Goal: Find specific page/section: Find specific page/section

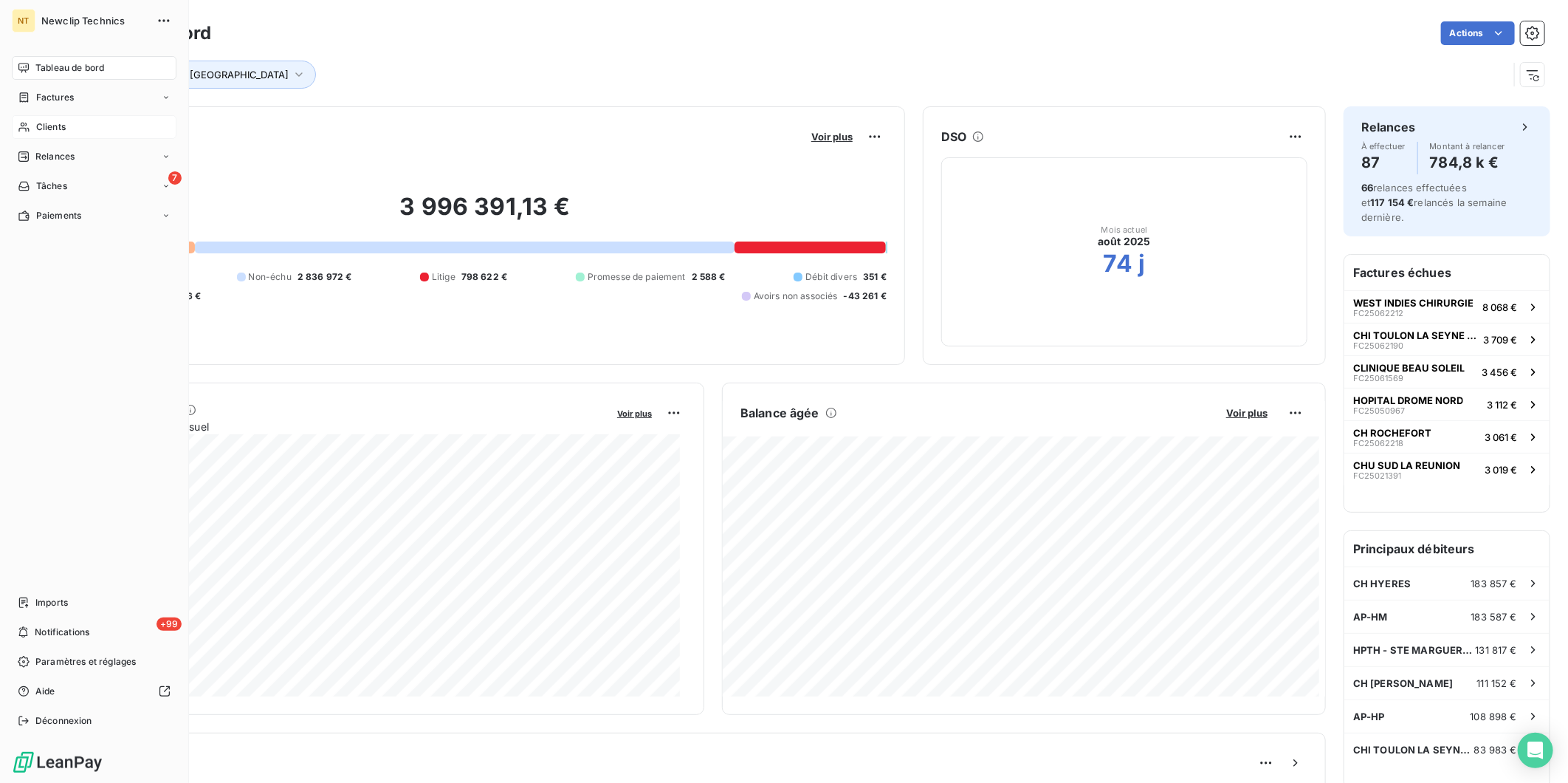
drag, startPoint x: 28, startPoint y: 121, endPoint x: 113, endPoint y: 122, distance: 85.0
click at [30, 121] on icon at bounding box center [24, 126] width 12 height 11
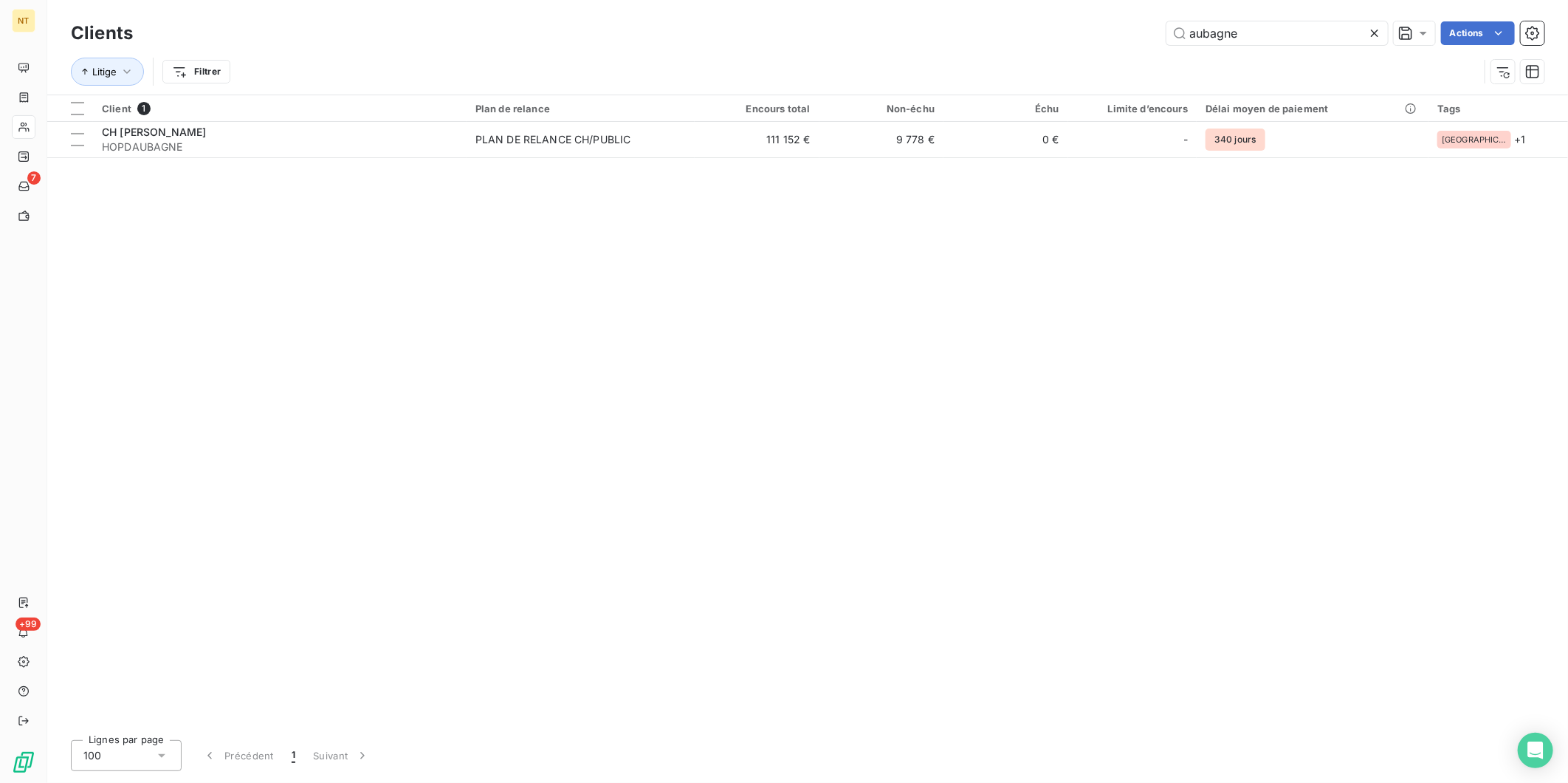
drag, startPoint x: 1294, startPoint y: 45, endPoint x: 1084, endPoint y: 47, distance: 210.0
click at [1084, 47] on div "Clients aubagne Actions" at bounding box center [807, 32] width 1473 height 31
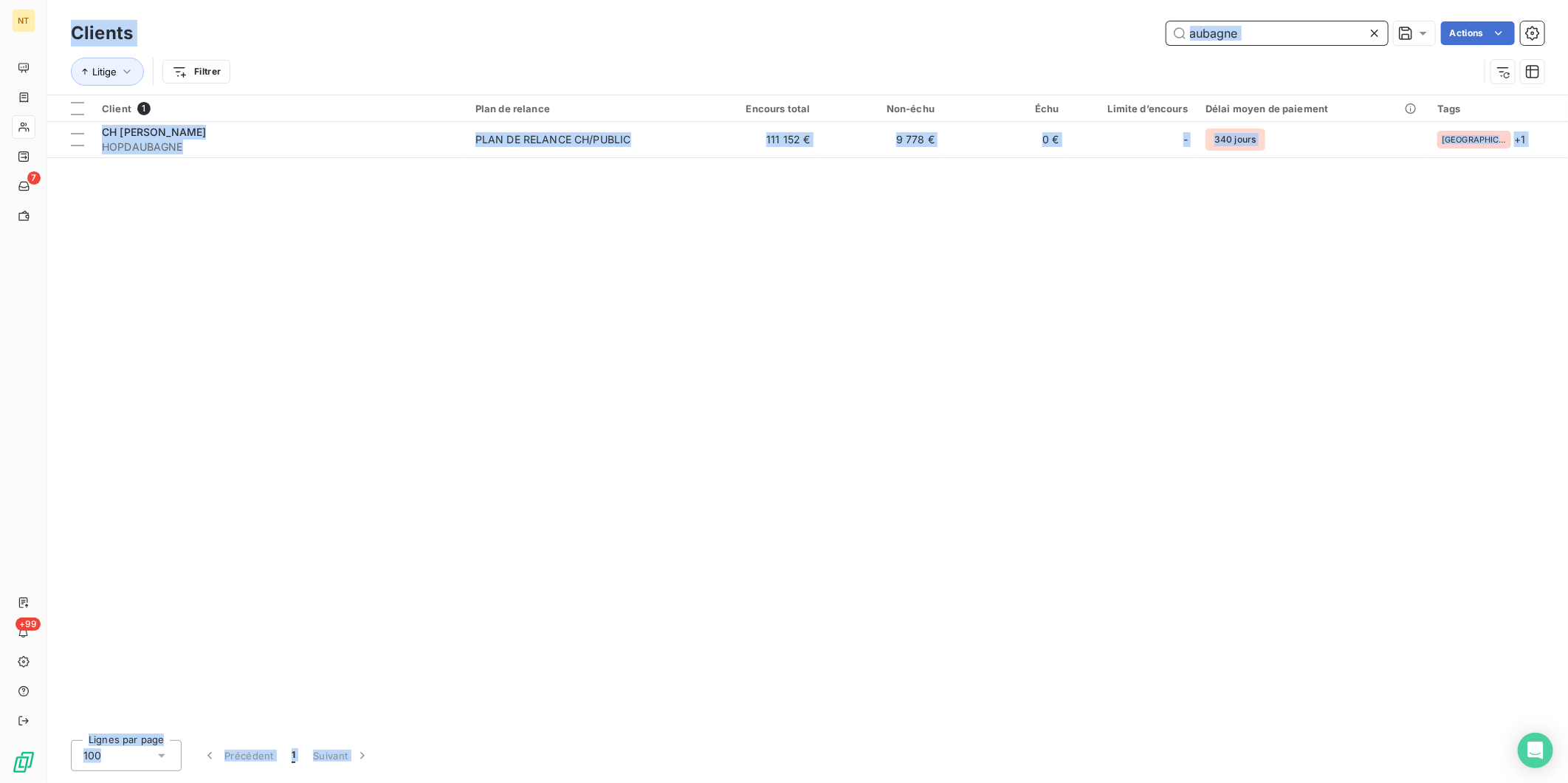
click at [1313, 42] on input "aubagne" at bounding box center [1277, 32] width 221 height 24
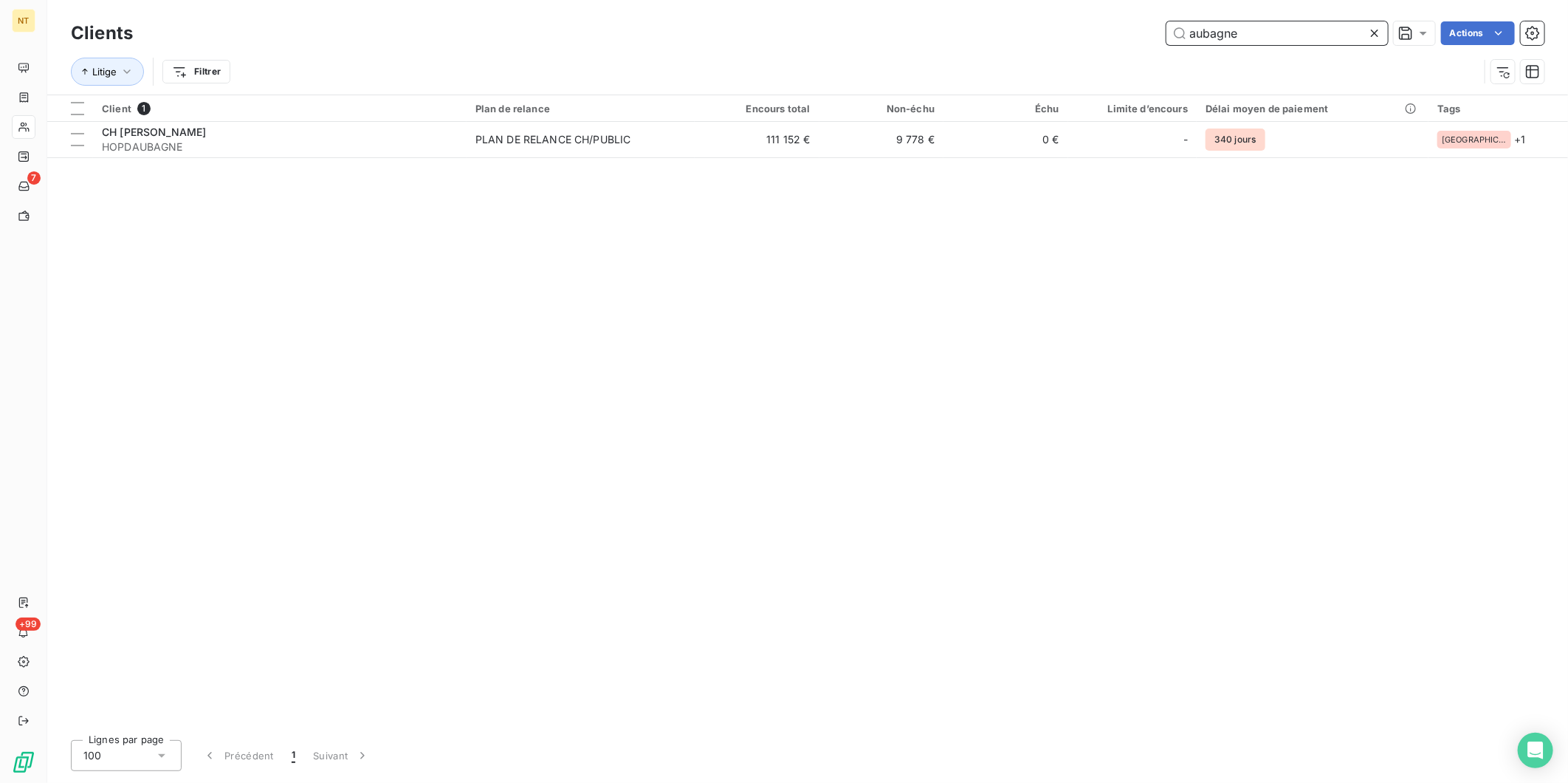
drag, startPoint x: 1294, startPoint y: 28, endPoint x: 974, endPoint y: 41, distance: 320.3
click at [974, 41] on div "aubagne Actions" at bounding box center [848, 32] width 1393 height 24
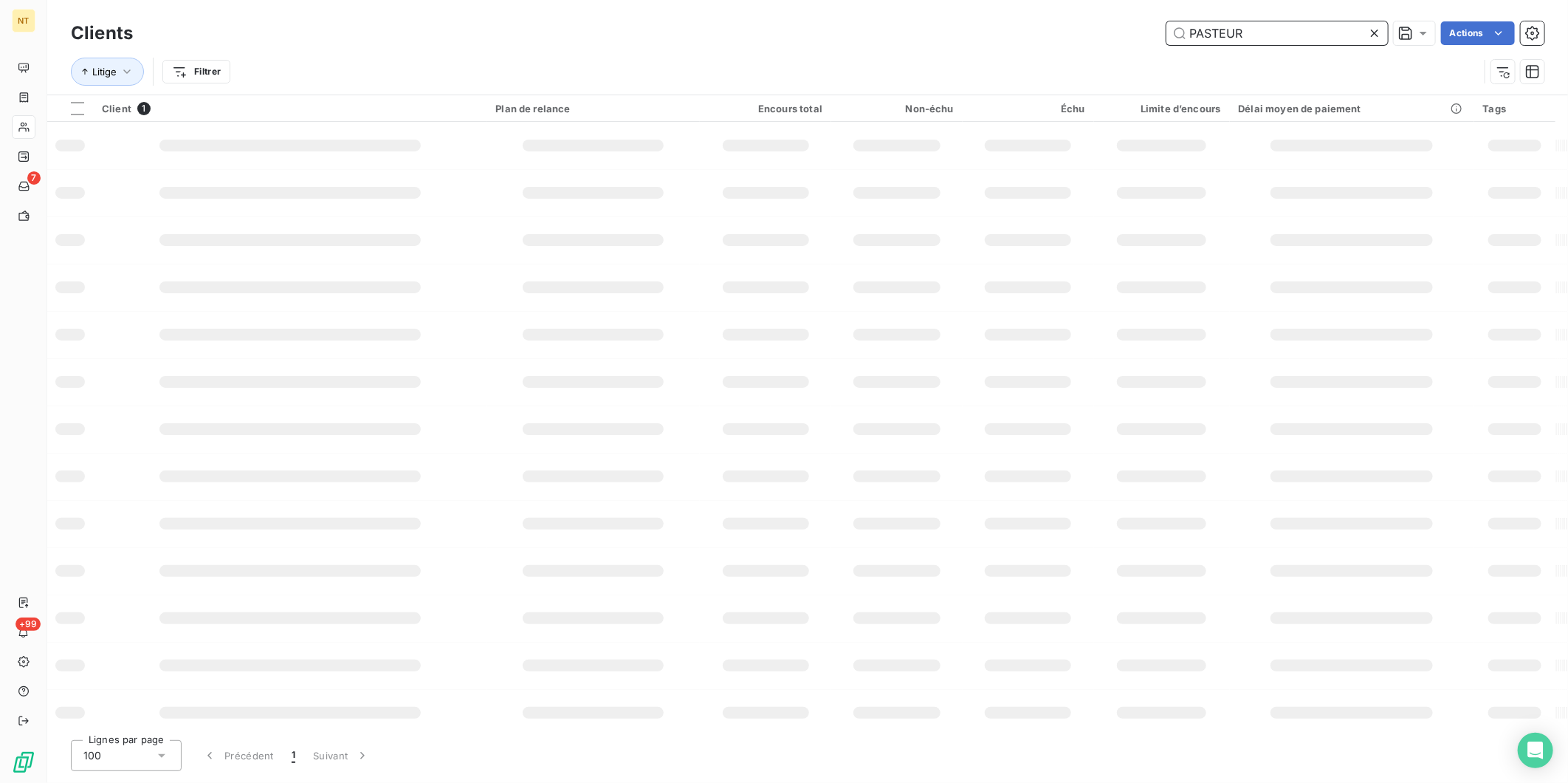
type input "PASTEUR"
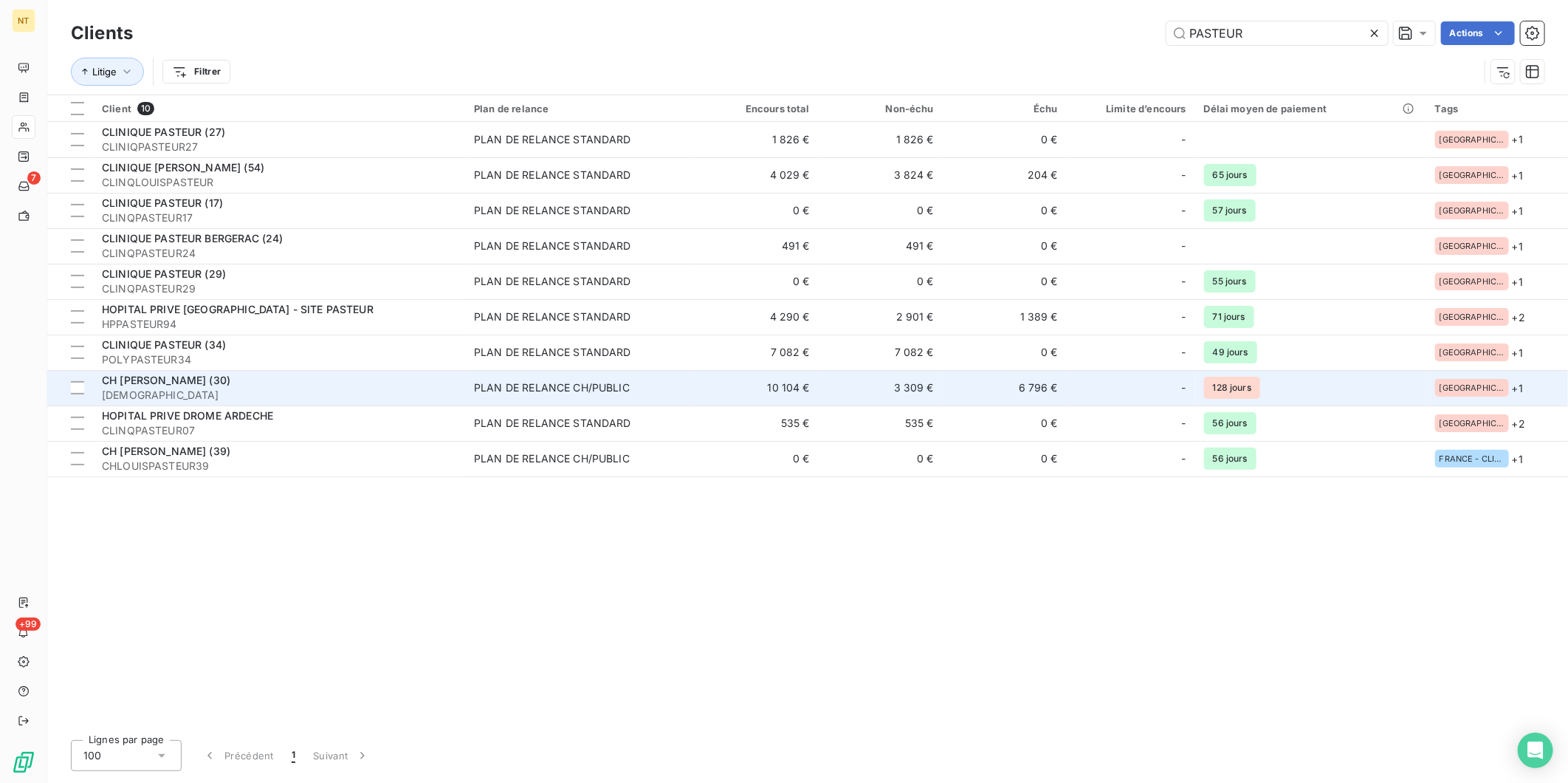
click at [276, 388] on span "[DEMOGRAPHIC_DATA]" at bounding box center [279, 395] width 354 height 15
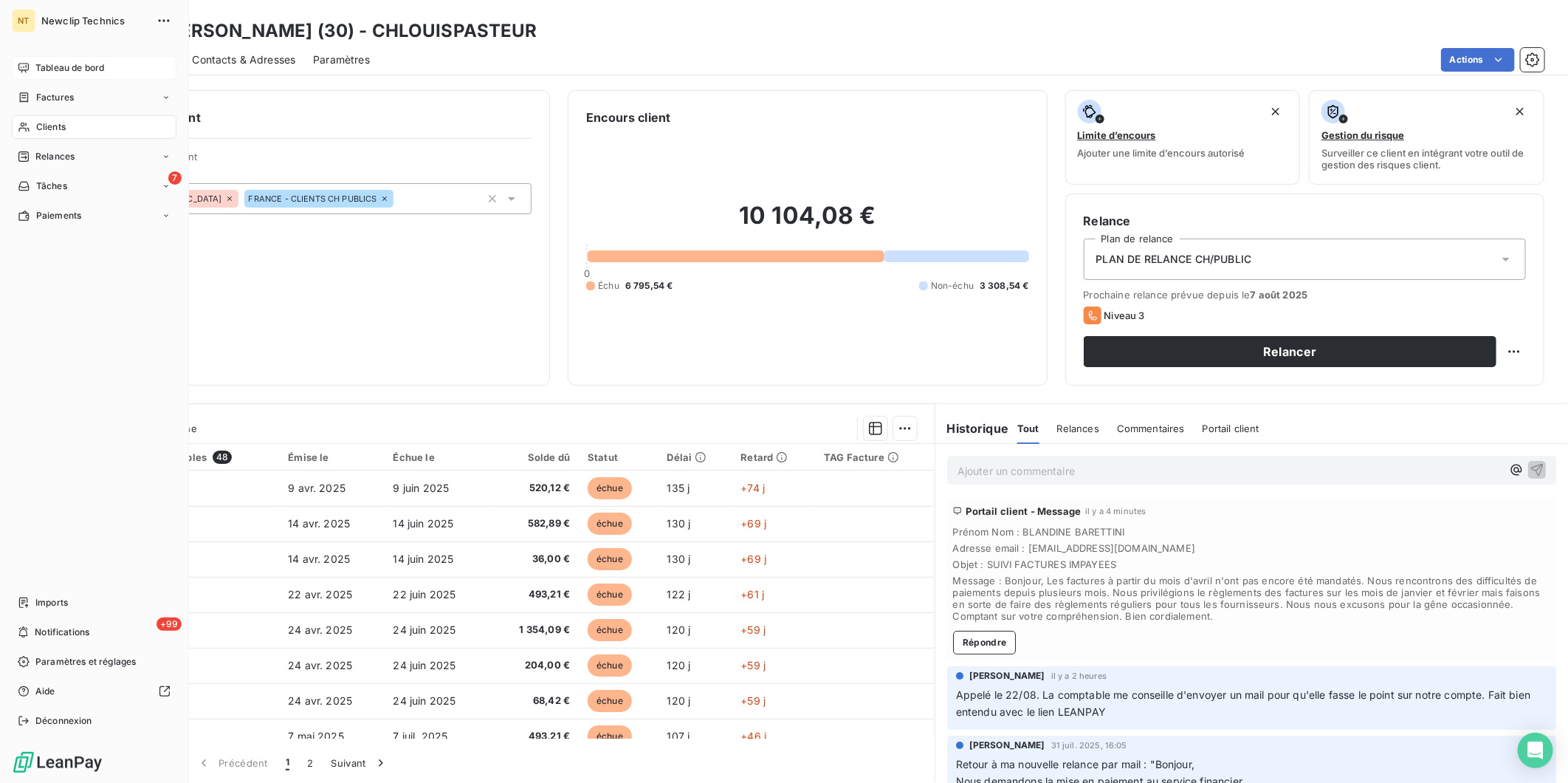
drag, startPoint x: 46, startPoint y: 75, endPoint x: 35, endPoint y: 63, distance: 16.3
click at [35, 63] on span "Tableau de bord" at bounding box center [69, 68] width 68 height 13
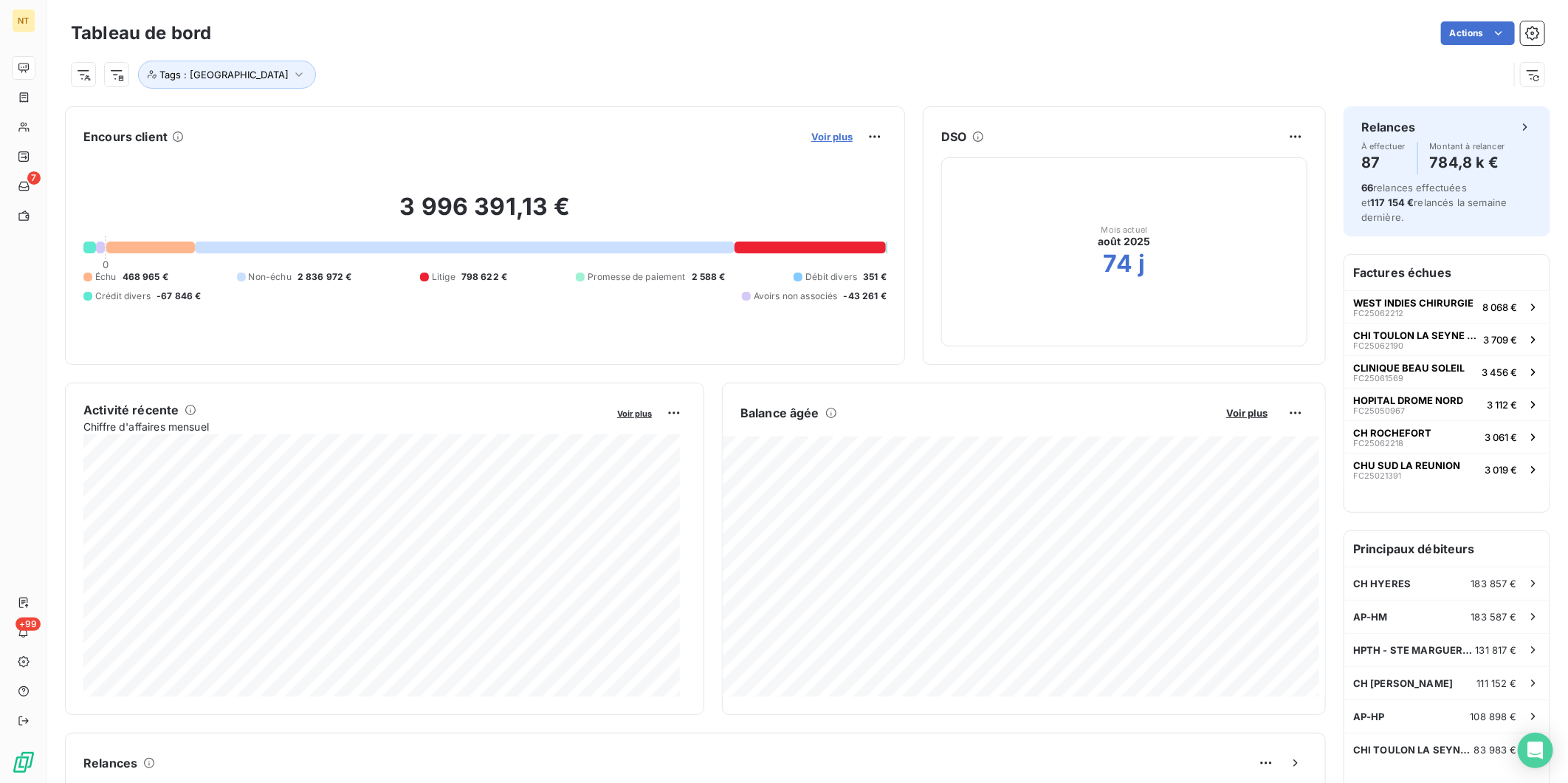
click at [825, 132] on span "Voir plus" at bounding box center [831, 136] width 41 height 11
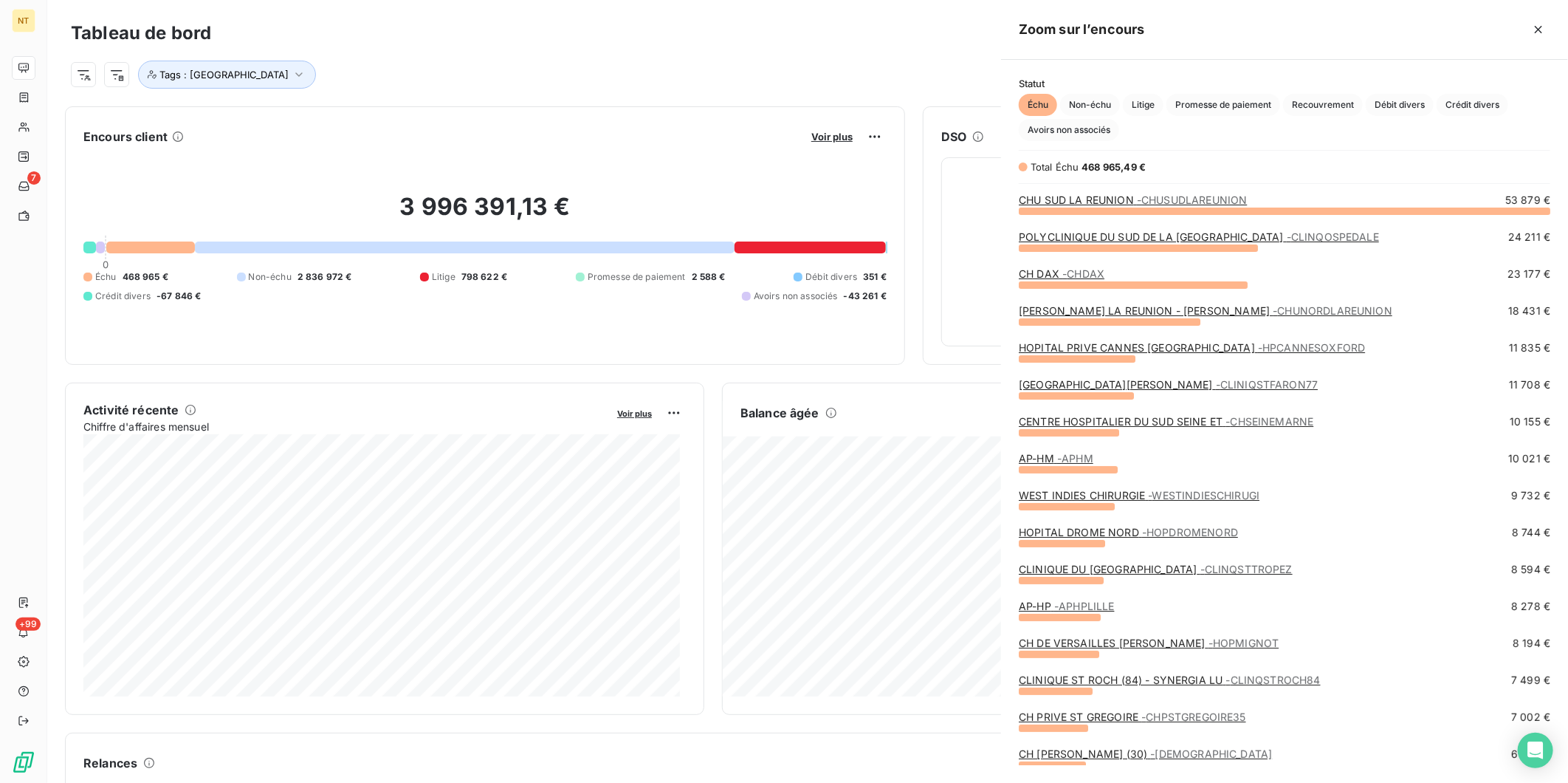
scroll to position [559, 555]
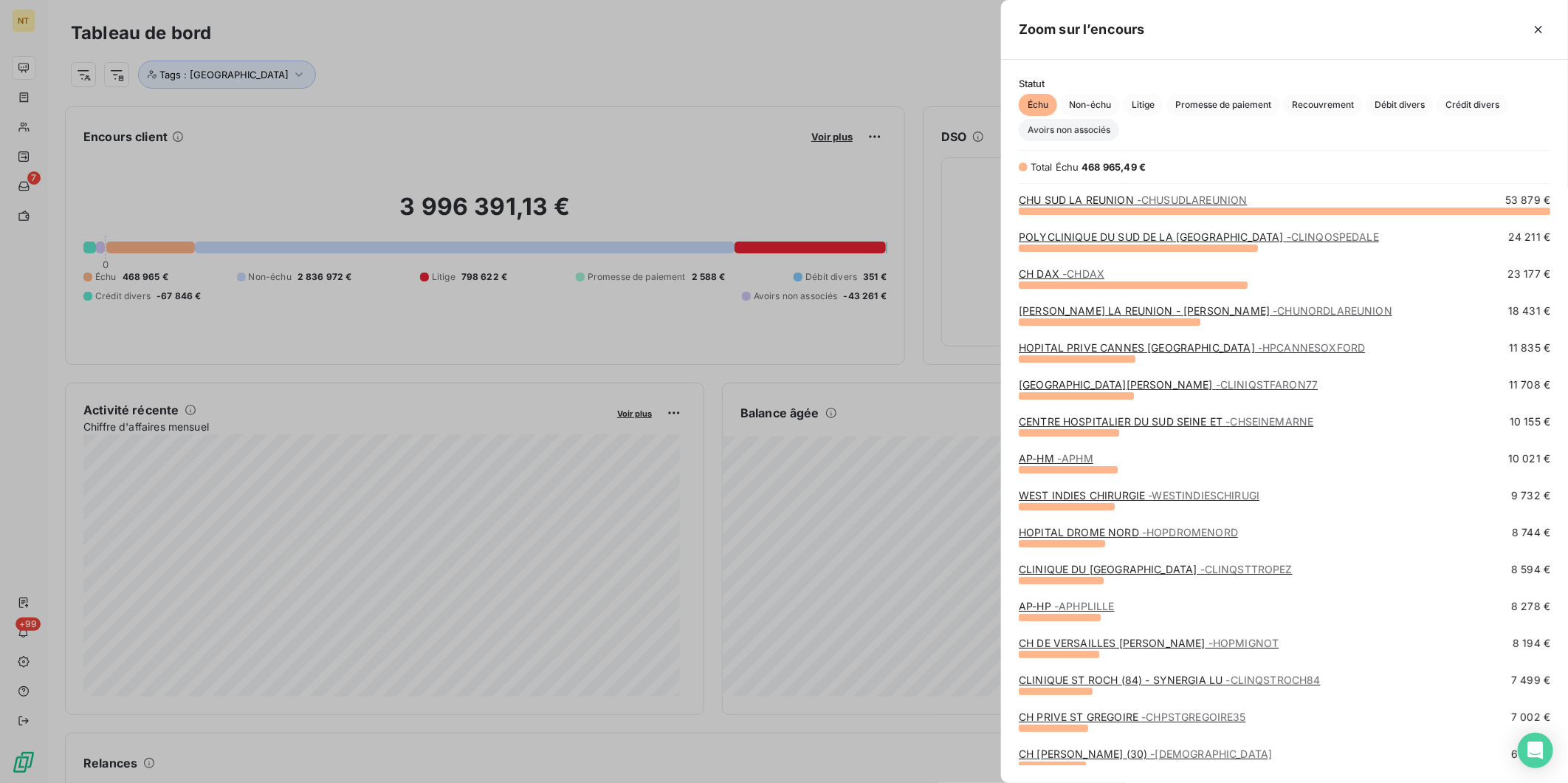
click at [1058, 132] on span "Avoirs non associés" at bounding box center [1069, 129] width 100 height 22
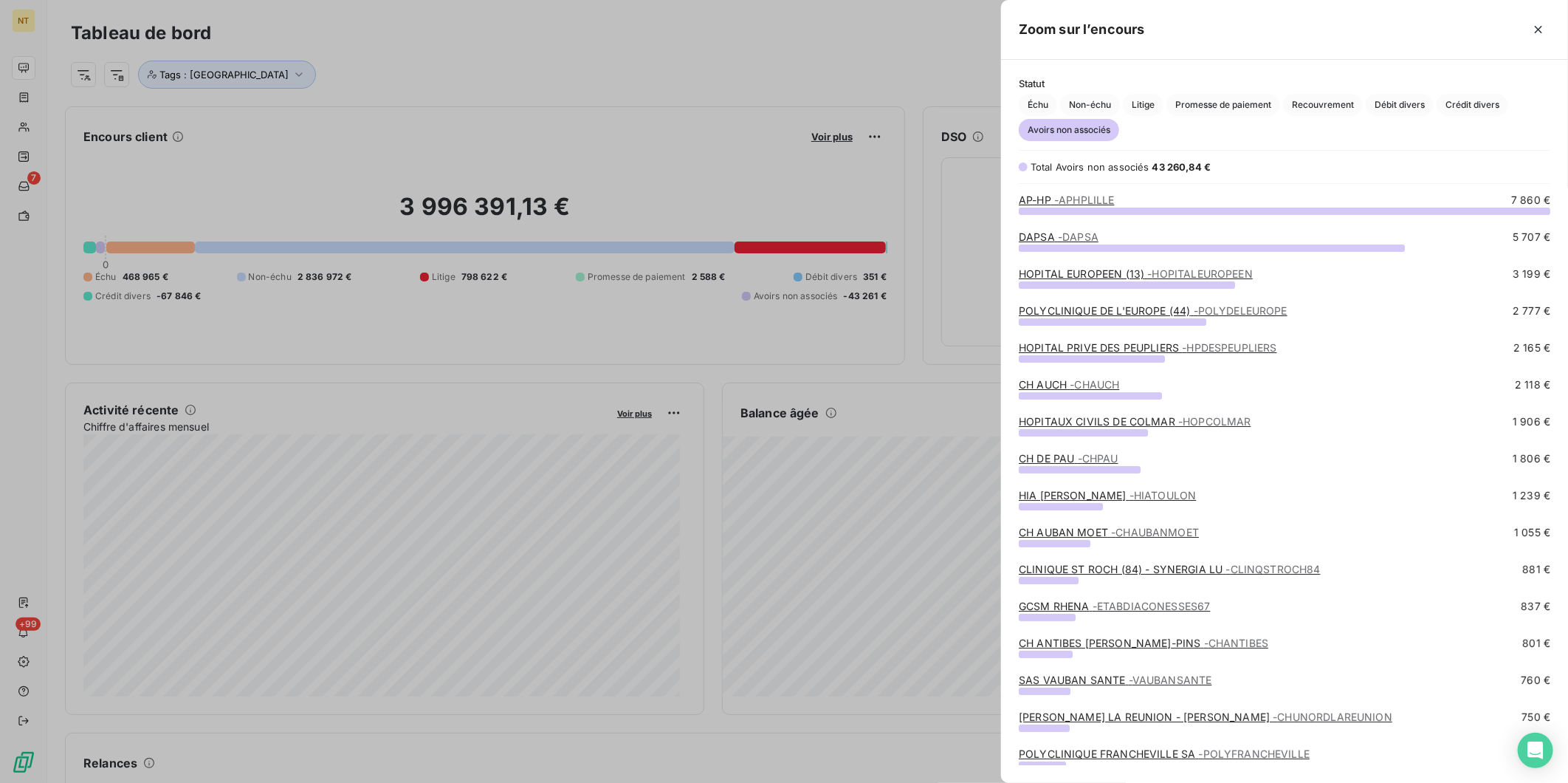
click at [1057, 234] on span "- DAPSA" at bounding box center [1078, 236] width 40 height 12
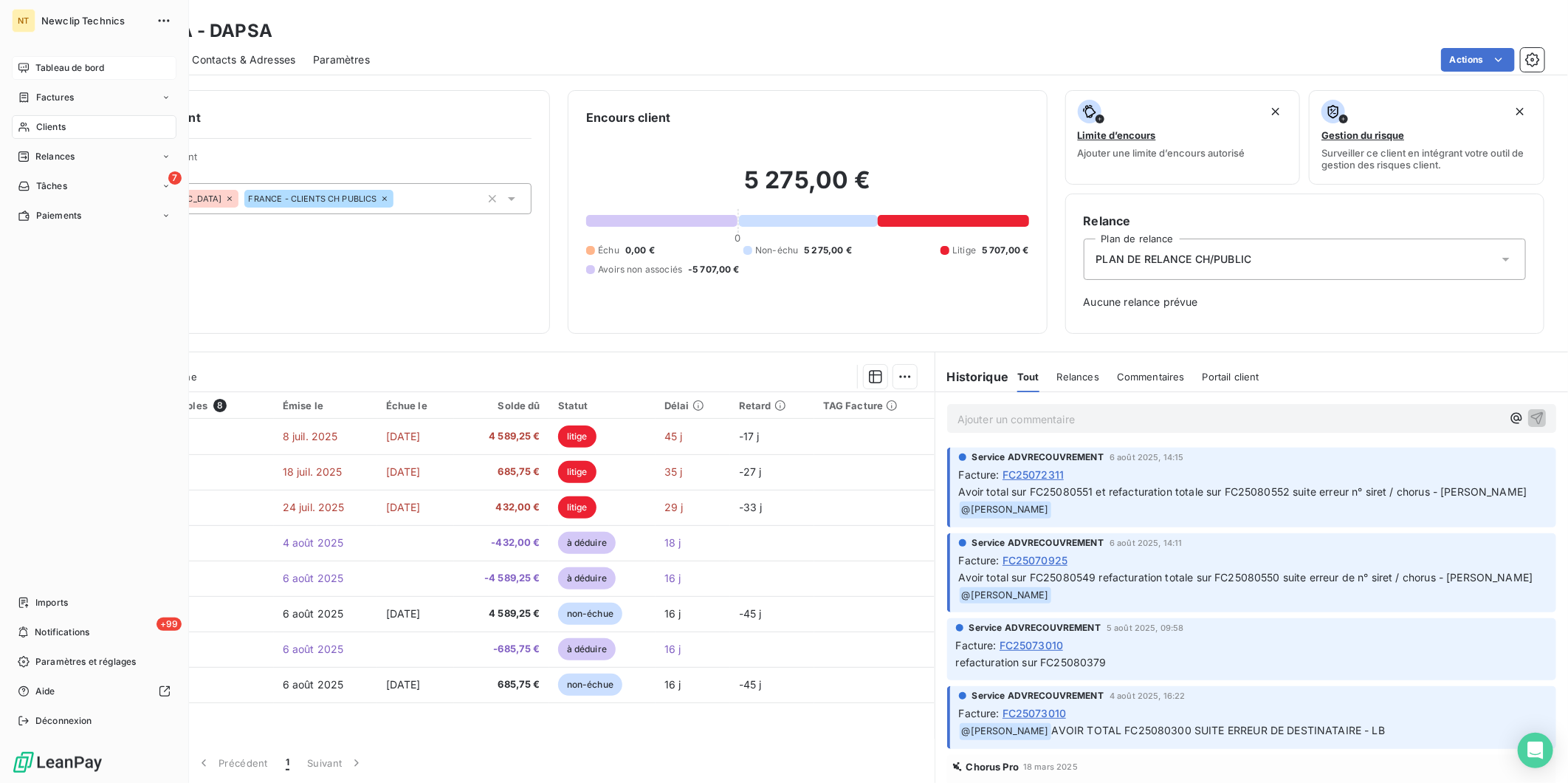
click at [34, 68] on div "Tableau de bord" at bounding box center [94, 68] width 165 height 24
